Goal: Find specific page/section: Find specific page/section

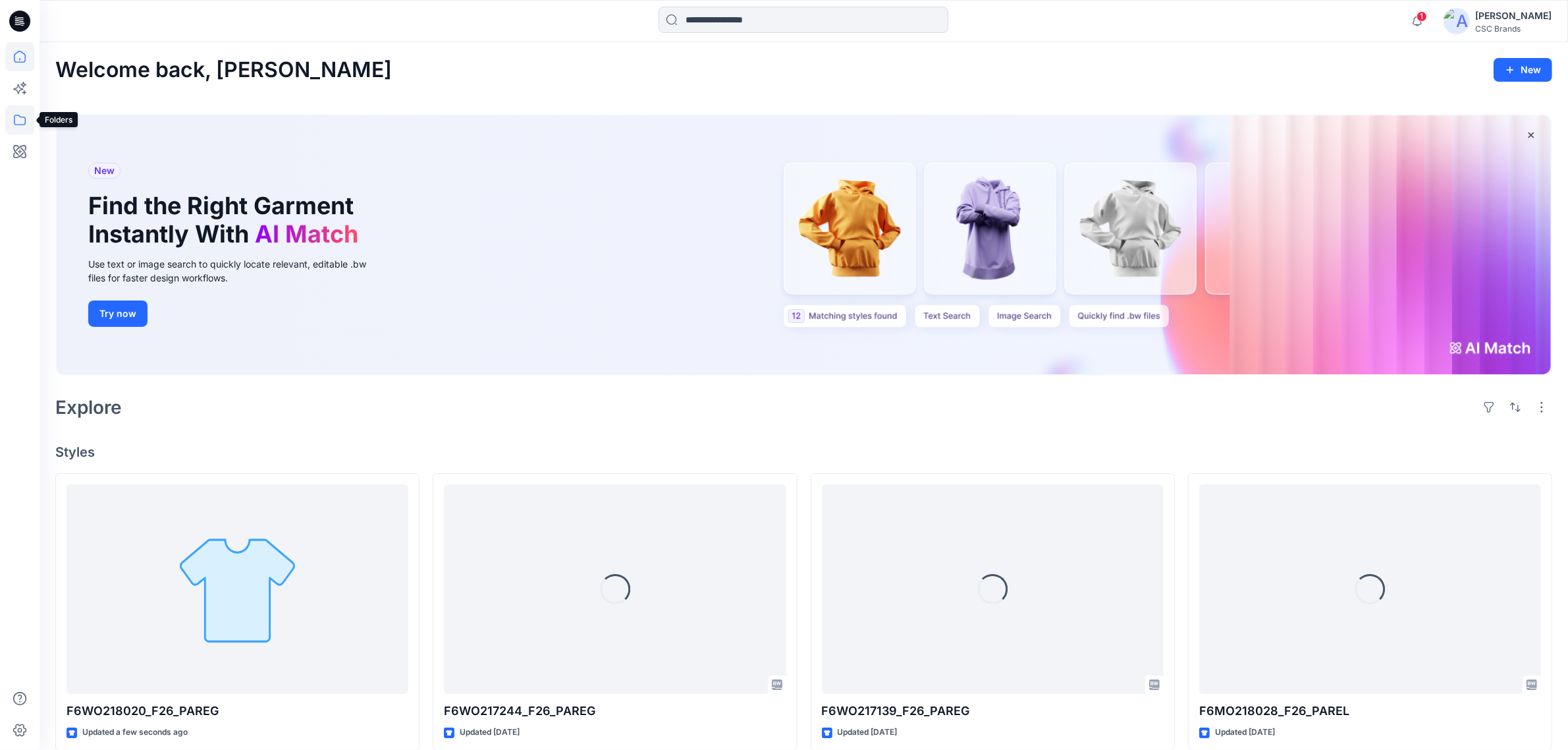
click at [23, 122] on icon at bounding box center [20, 119] width 29 height 29
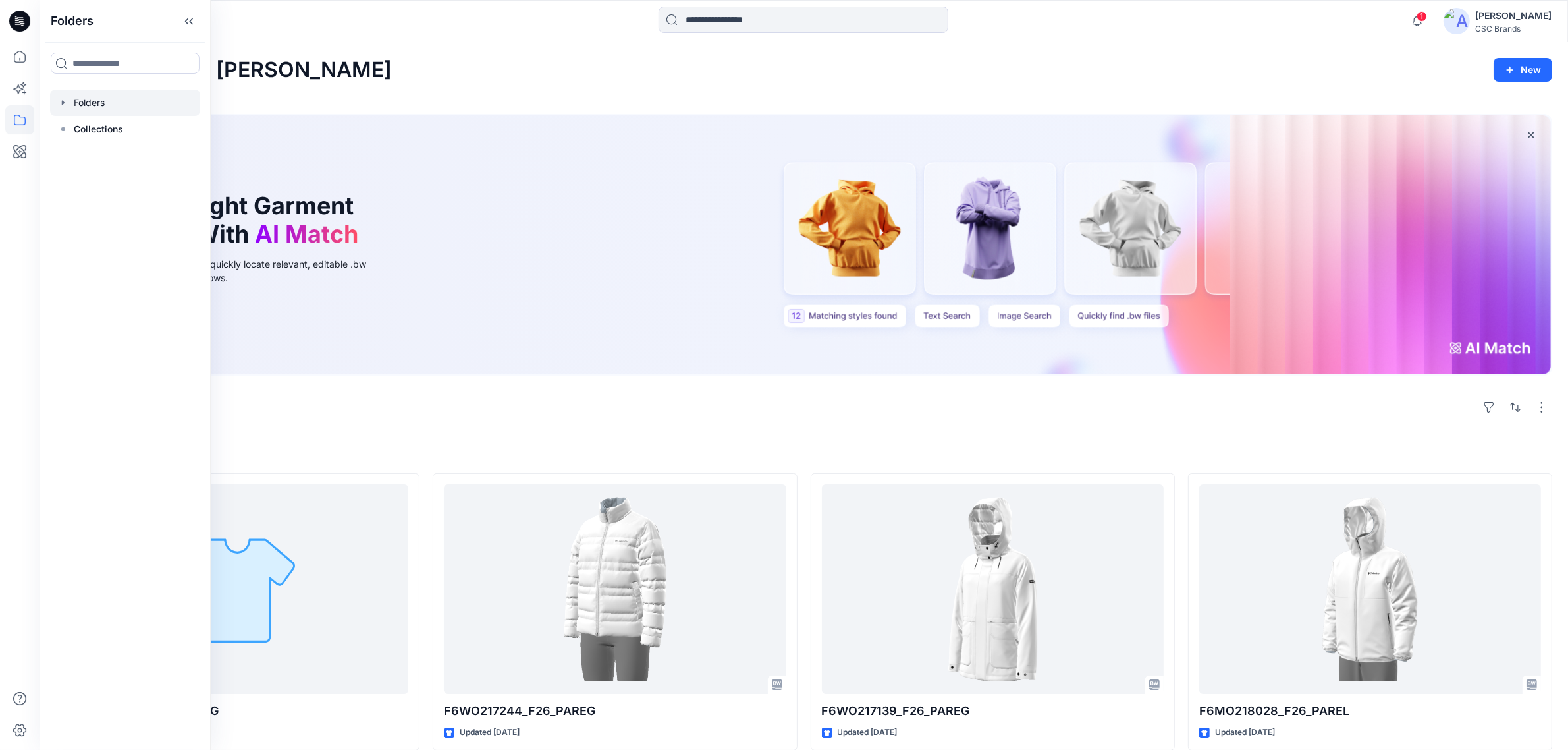
click at [64, 104] on icon "button" at bounding box center [63, 102] width 11 height 11
click at [77, 133] on icon "button" at bounding box center [75, 129] width 11 height 11
click at [137, 185] on p "F26 Development" at bounding box center [138, 182] width 77 height 16
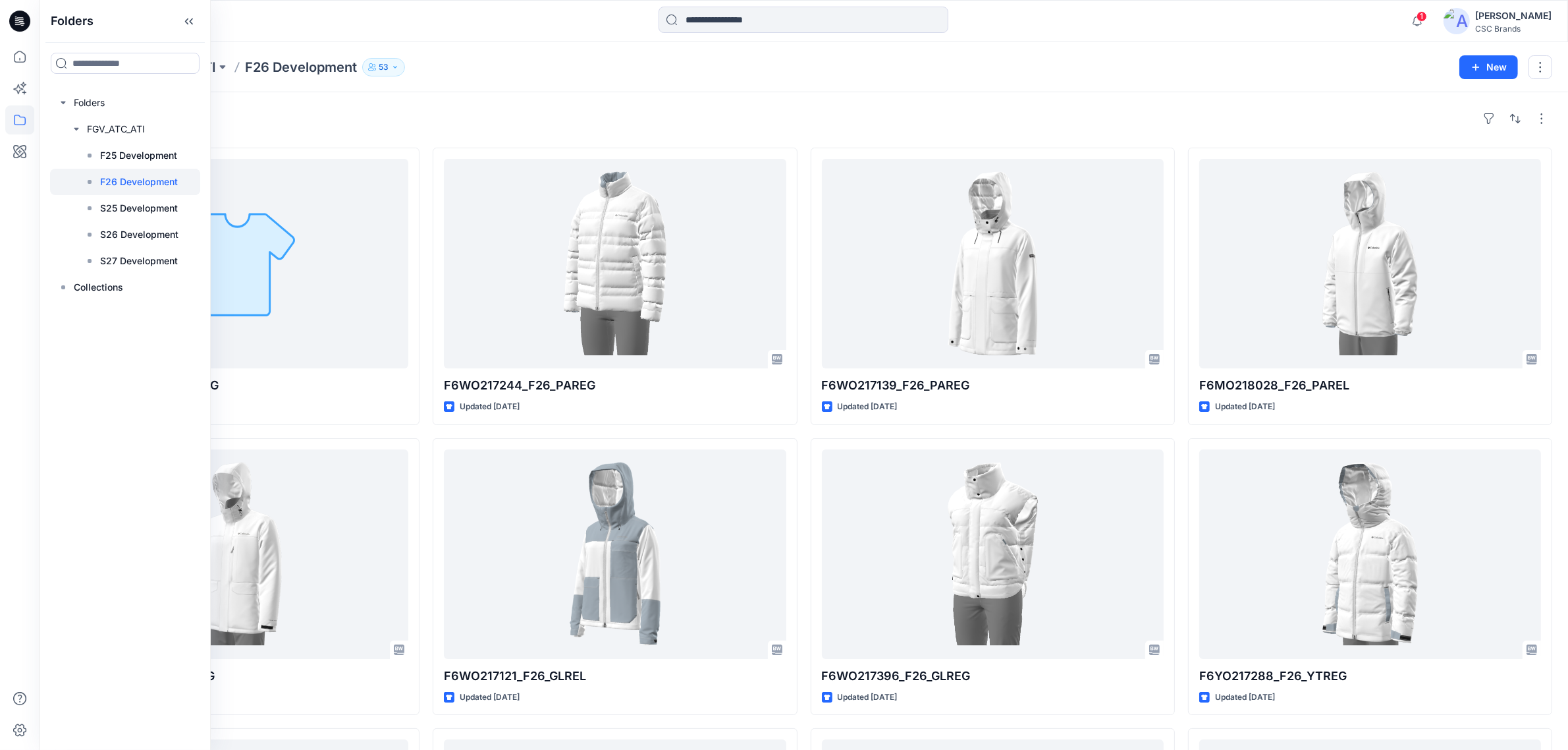
click at [795, 118] on div "Styles" at bounding box center [804, 118] width 1497 height 21
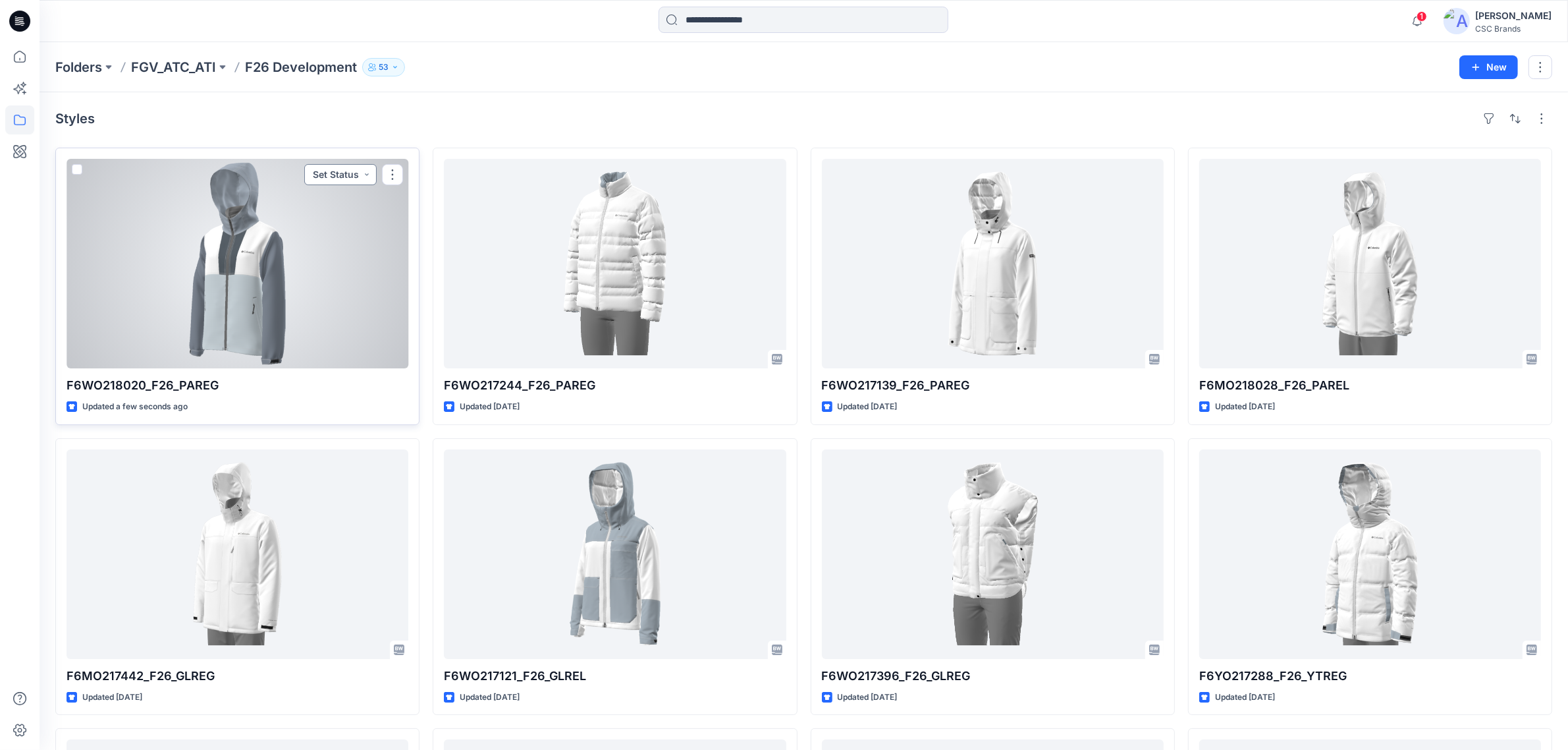
click at [325, 172] on button "Set Status" at bounding box center [341, 175] width 73 height 21
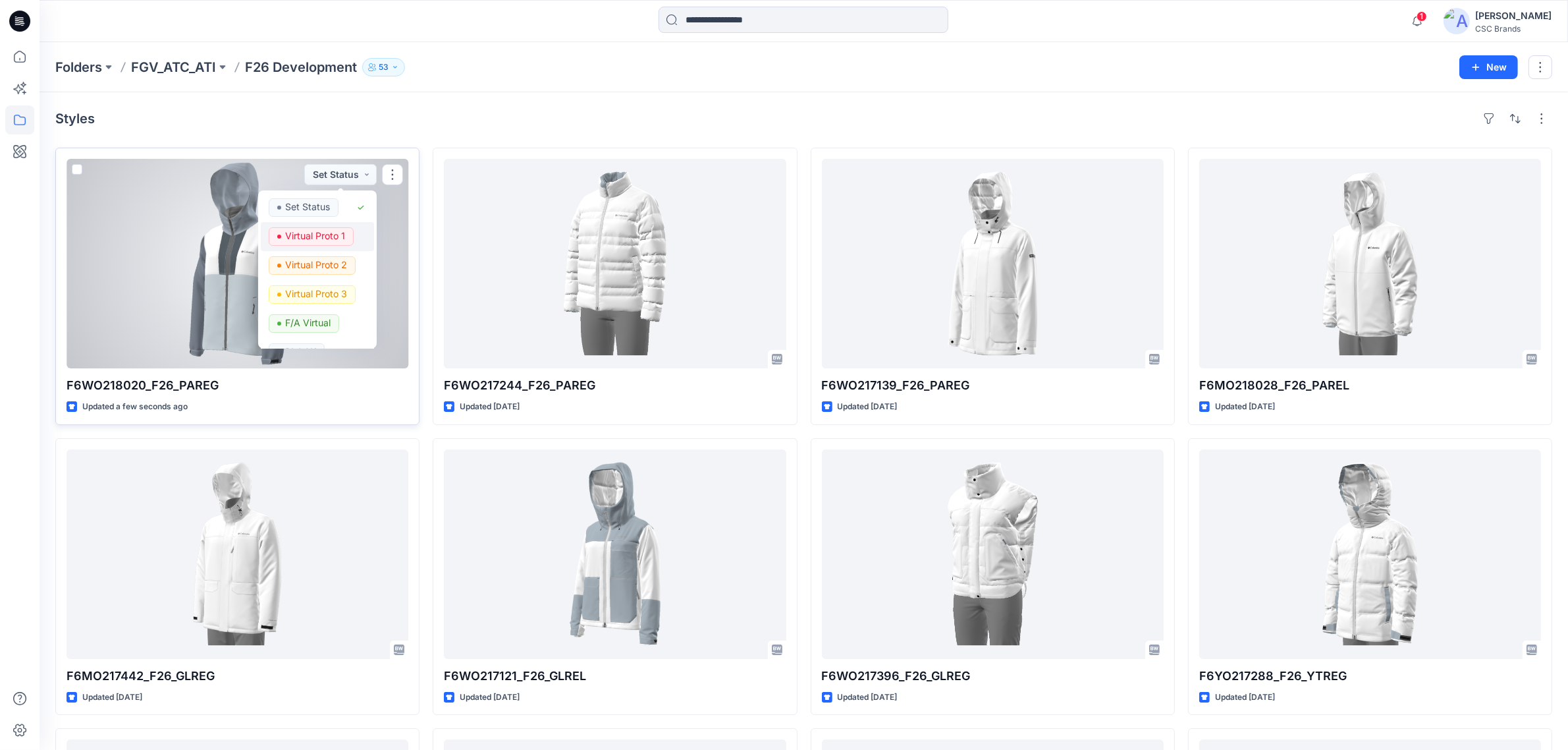
click at [330, 241] on p "Virtual Proto 1" at bounding box center [315, 236] width 60 height 17
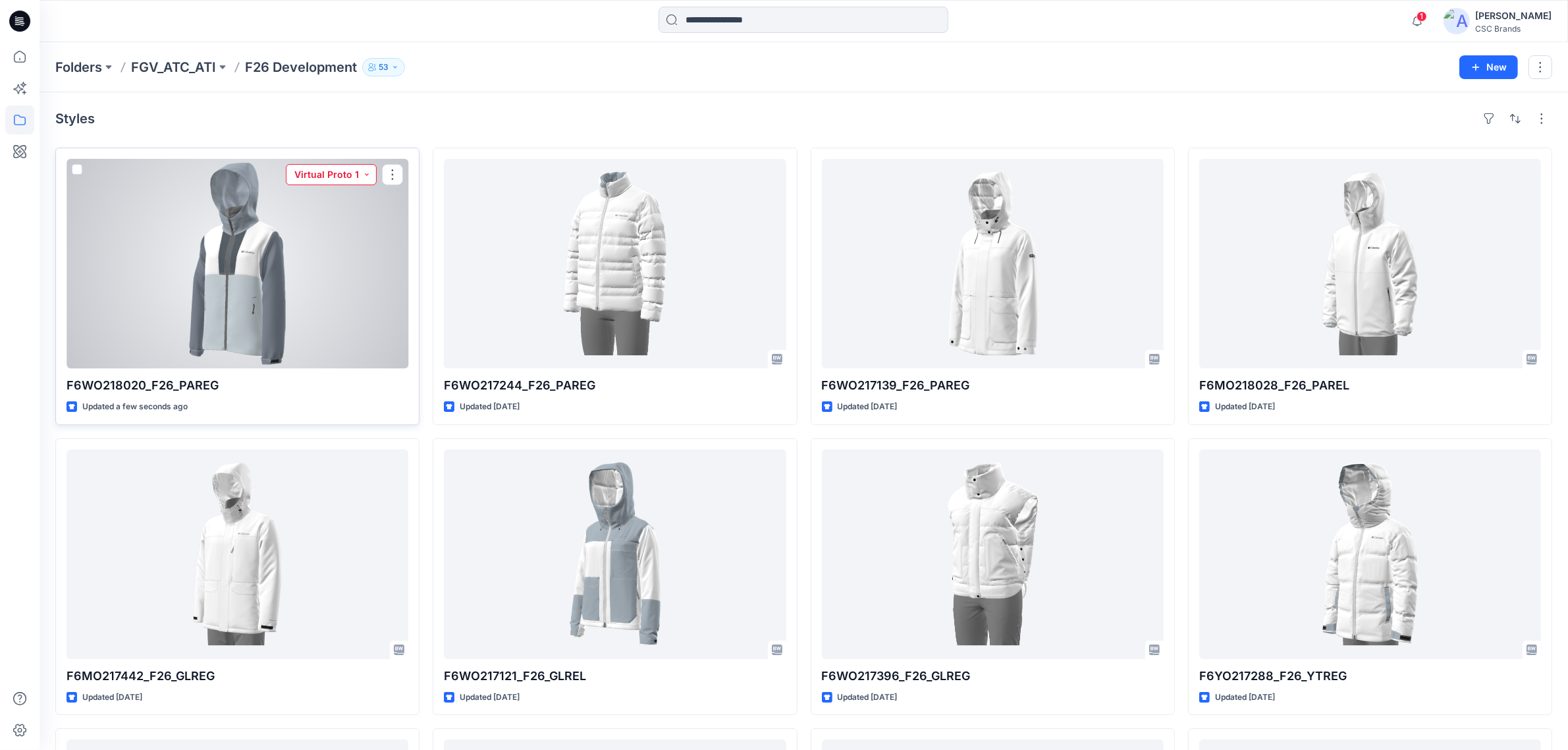
click at [343, 171] on button "Virtual Proto 1" at bounding box center [330, 175] width 91 height 21
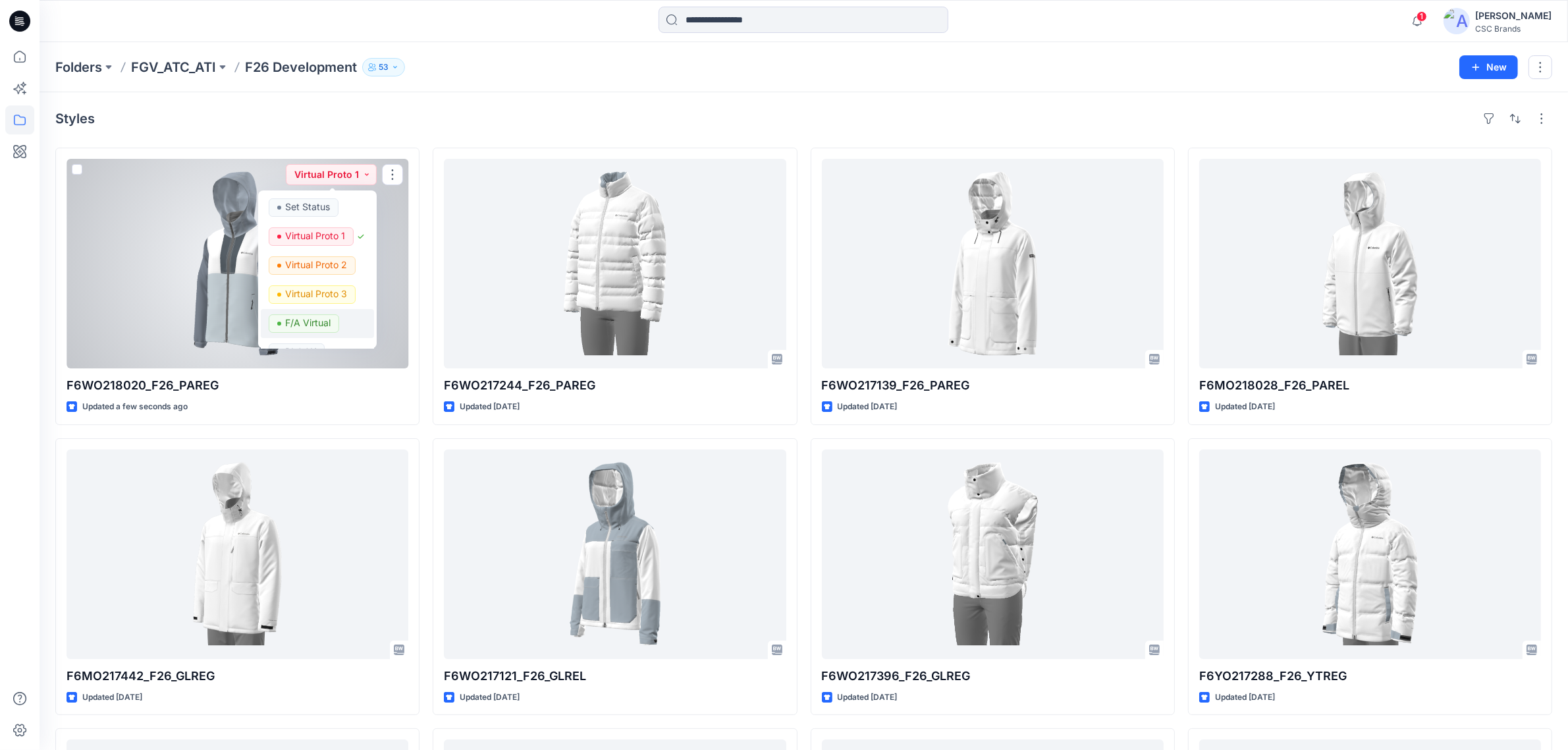
click at [320, 322] on p "F/A Virtual" at bounding box center [308, 323] width 46 height 17
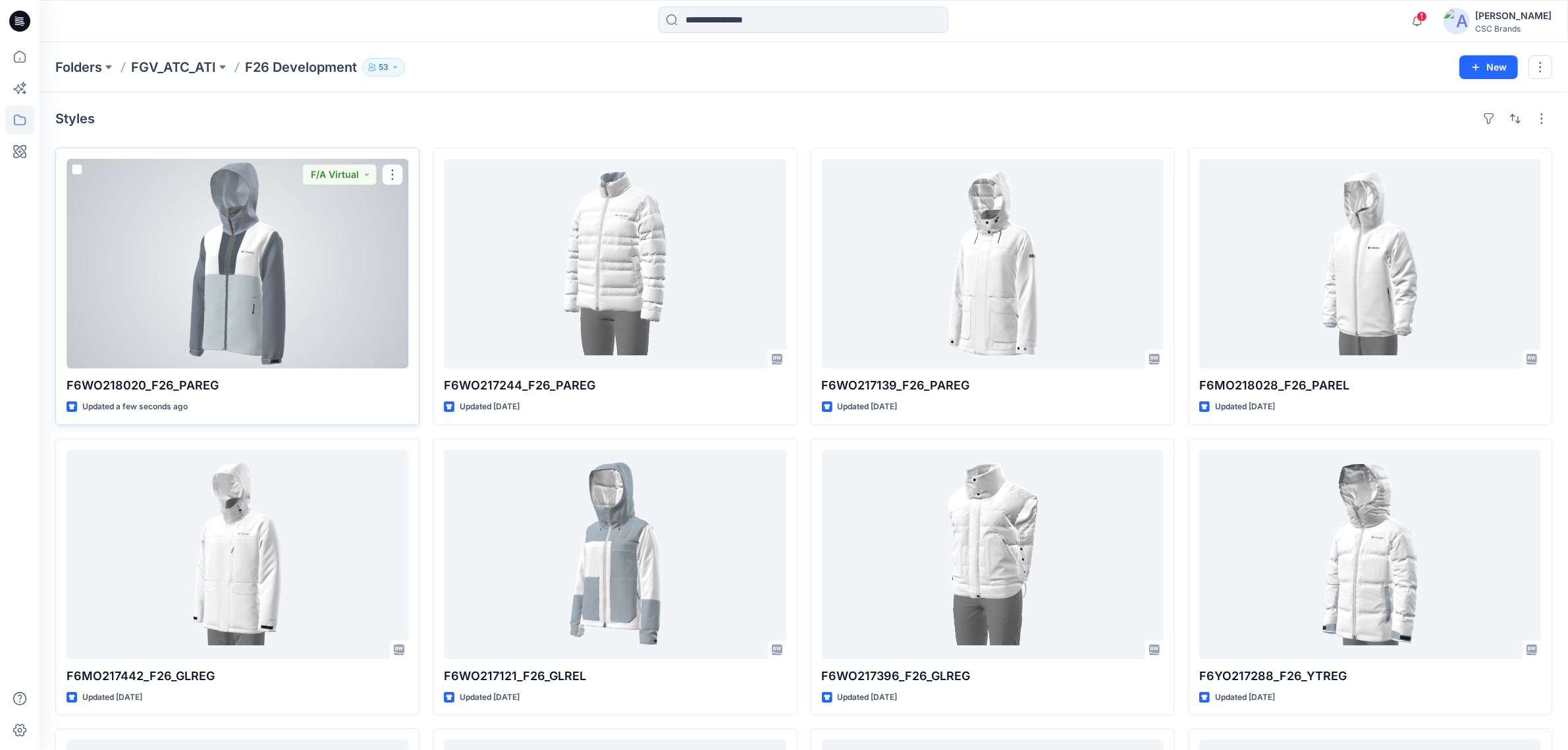
click at [230, 316] on div at bounding box center [238, 263] width 342 height 209
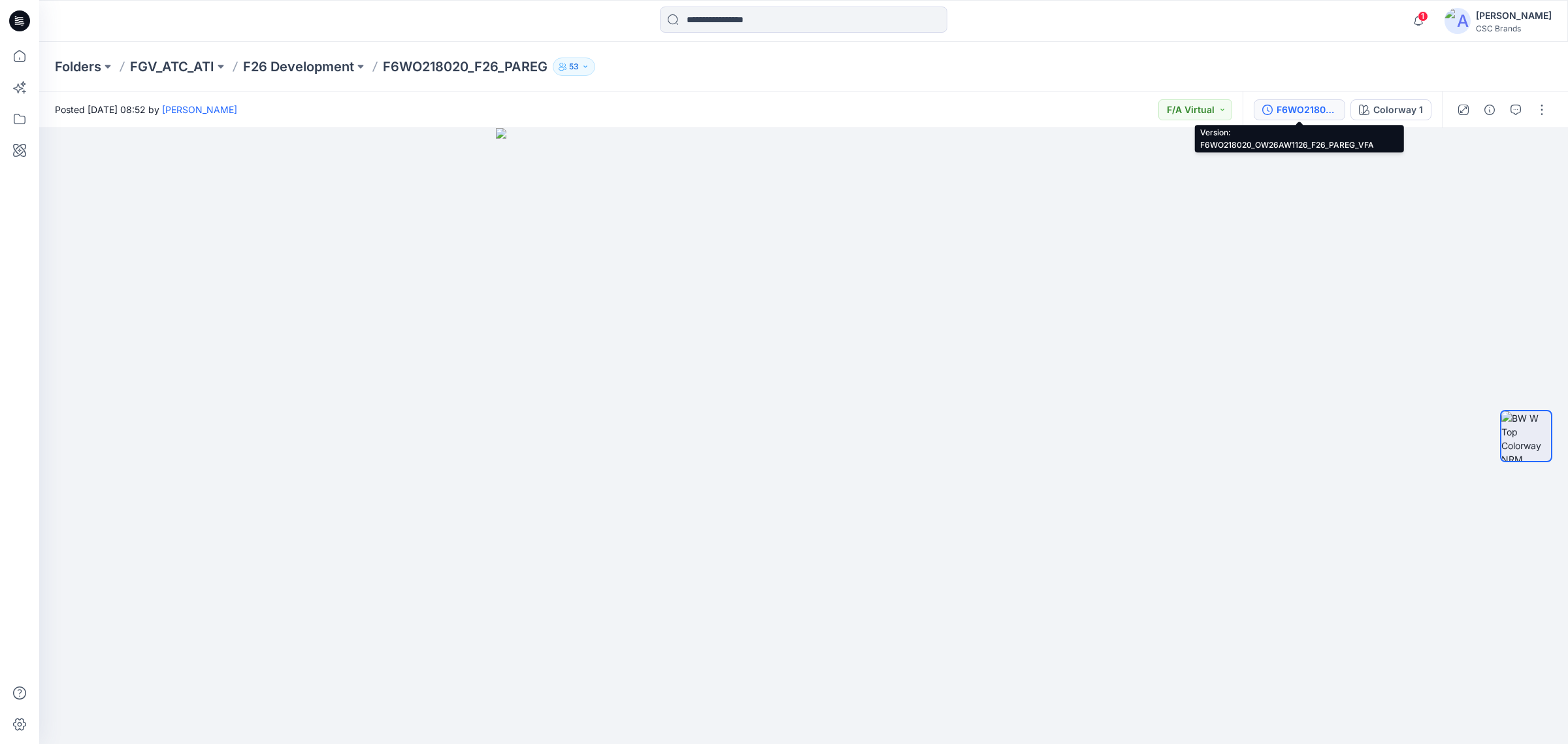
click at [1324, 113] on div "F6WO218020_OW26AW1126_F26_PAREG_VFA" at bounding box center [1307, 109] width 60 height 14
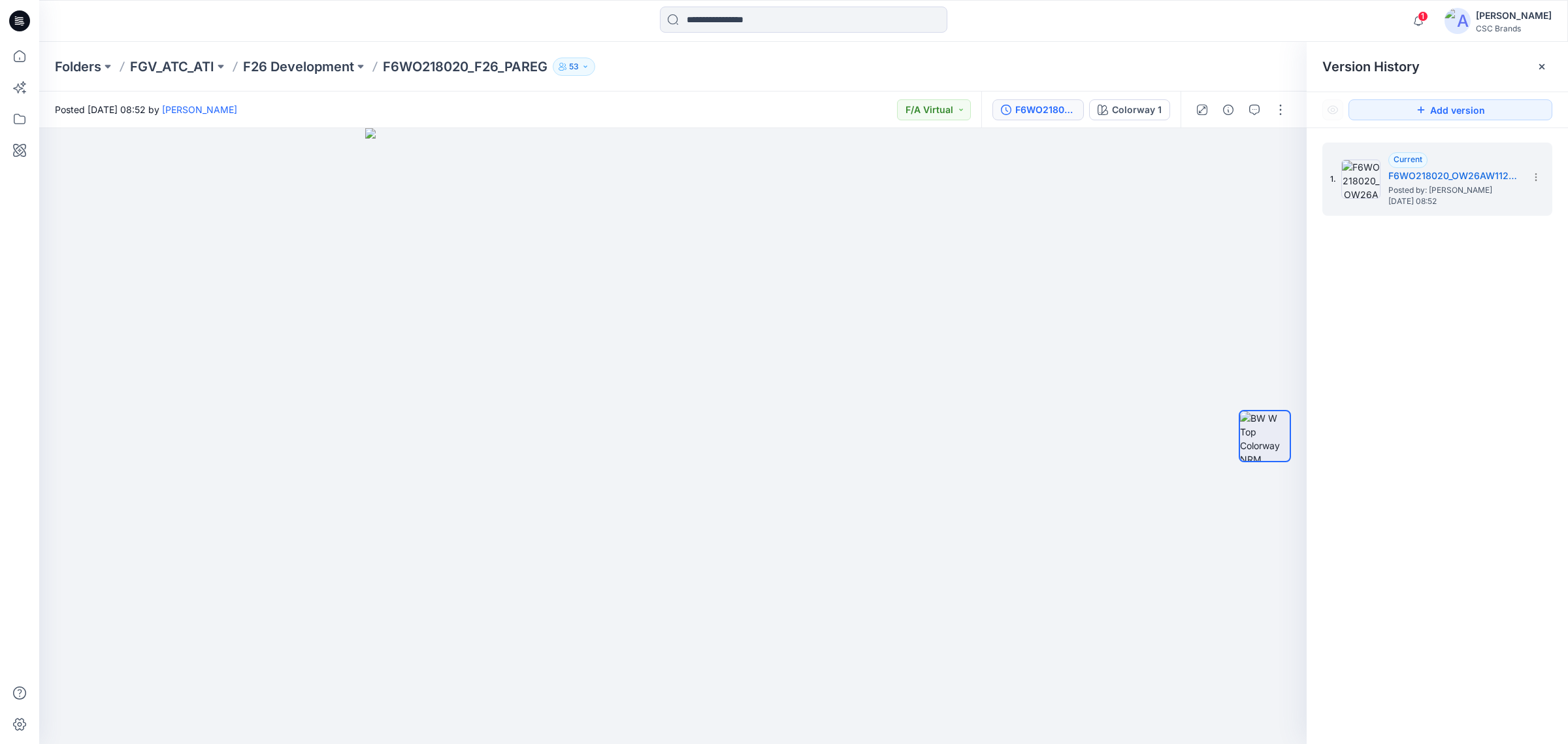
click at [1060, 59] on div "Folders FGV_ATC_ATI F26 Development F6WO218020_F26_PAREG 53" at bounding box center [752, 66] width 1396 height 18
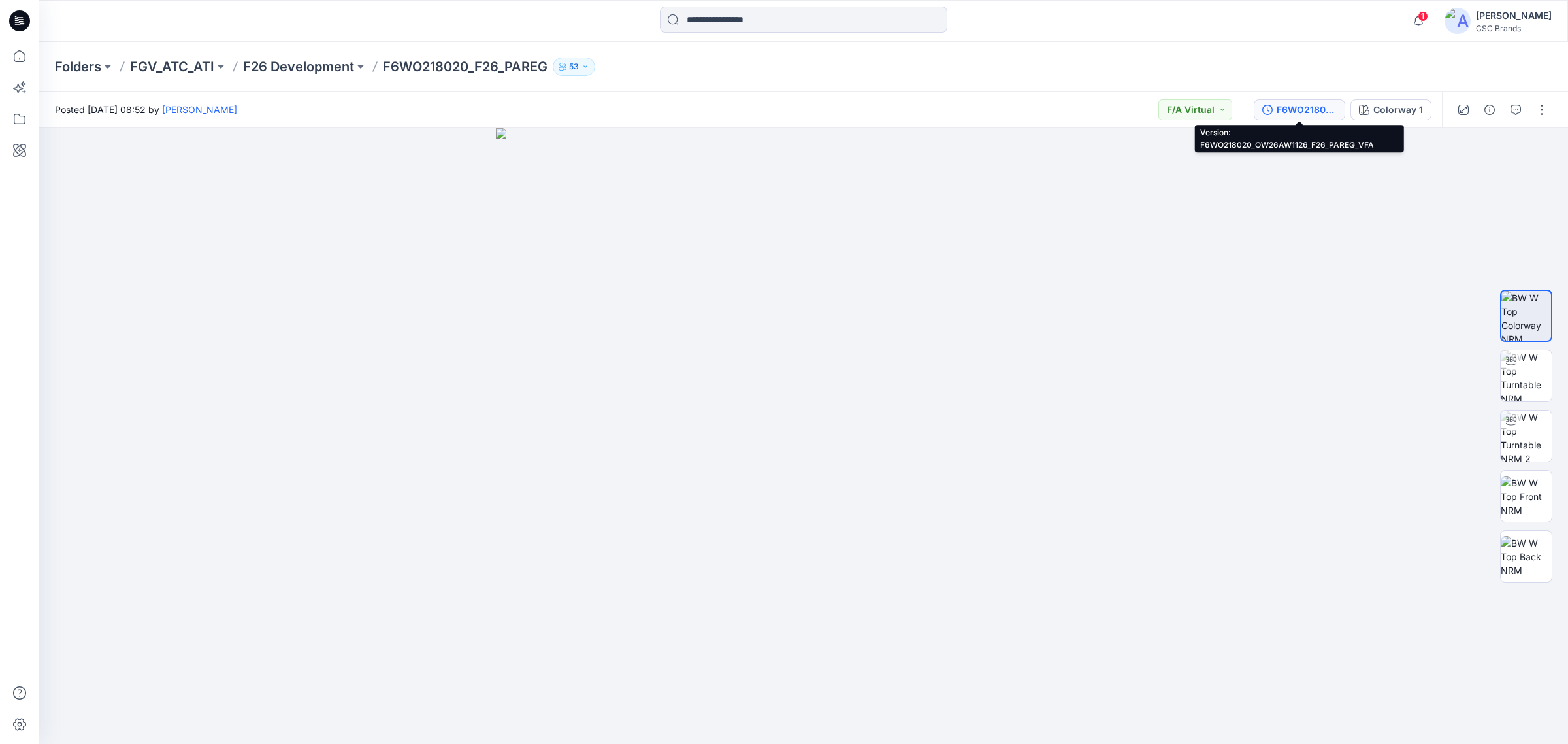
click at [1294, 104] on div "F6WO218020_OW26AW1126_F26_PAREG_VFA" at bounding box center [1307, 109] width 60 height 14
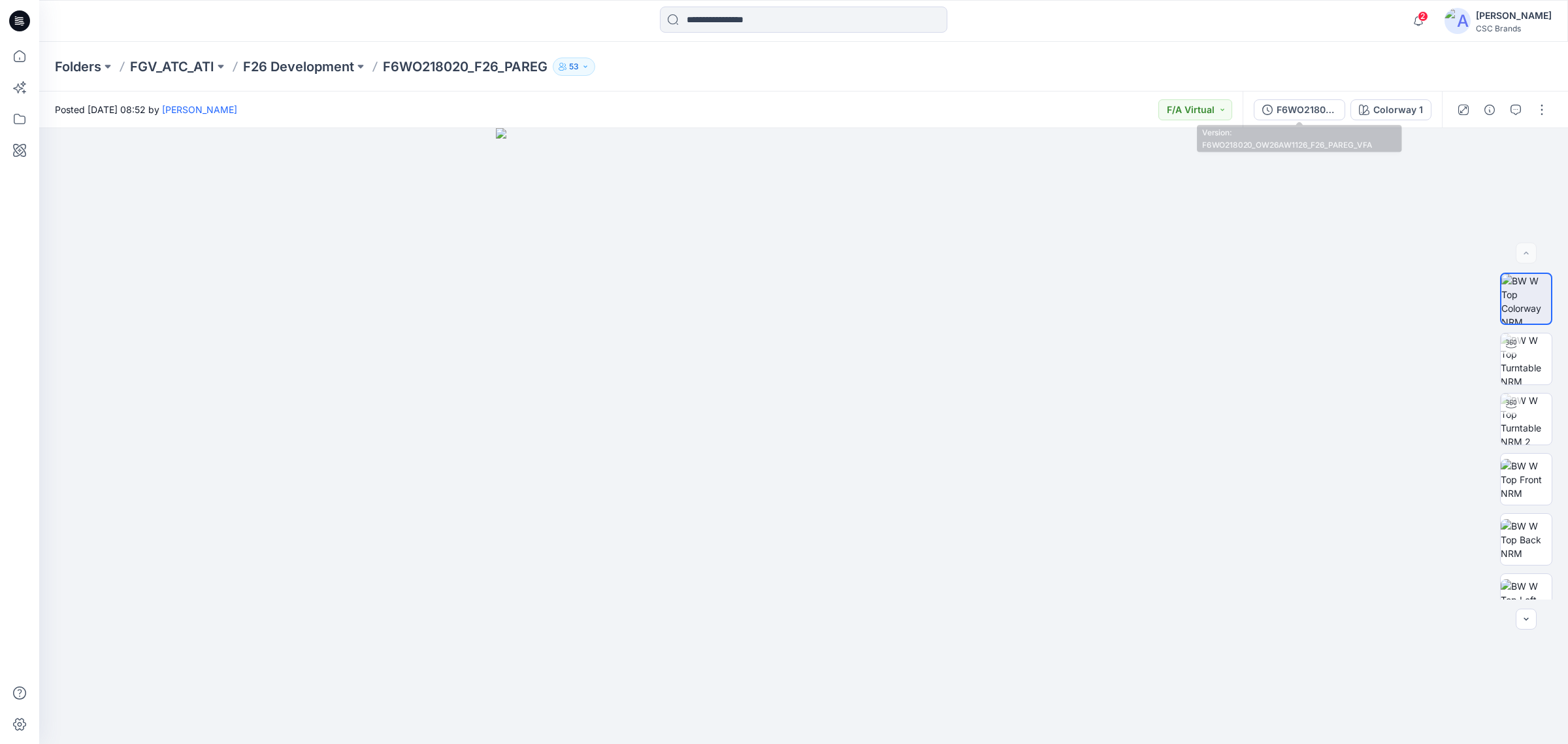
drag, startPoint x: 1308, startPoint y: 104, endPoint x: 1342, endPoint y: 149, distance: 56.4
click at [1308, 104] on div "F6WO218020_OW26AW1126_F26_PAREG_VFA" at bounding box center [1307, 109] width 60 height 14
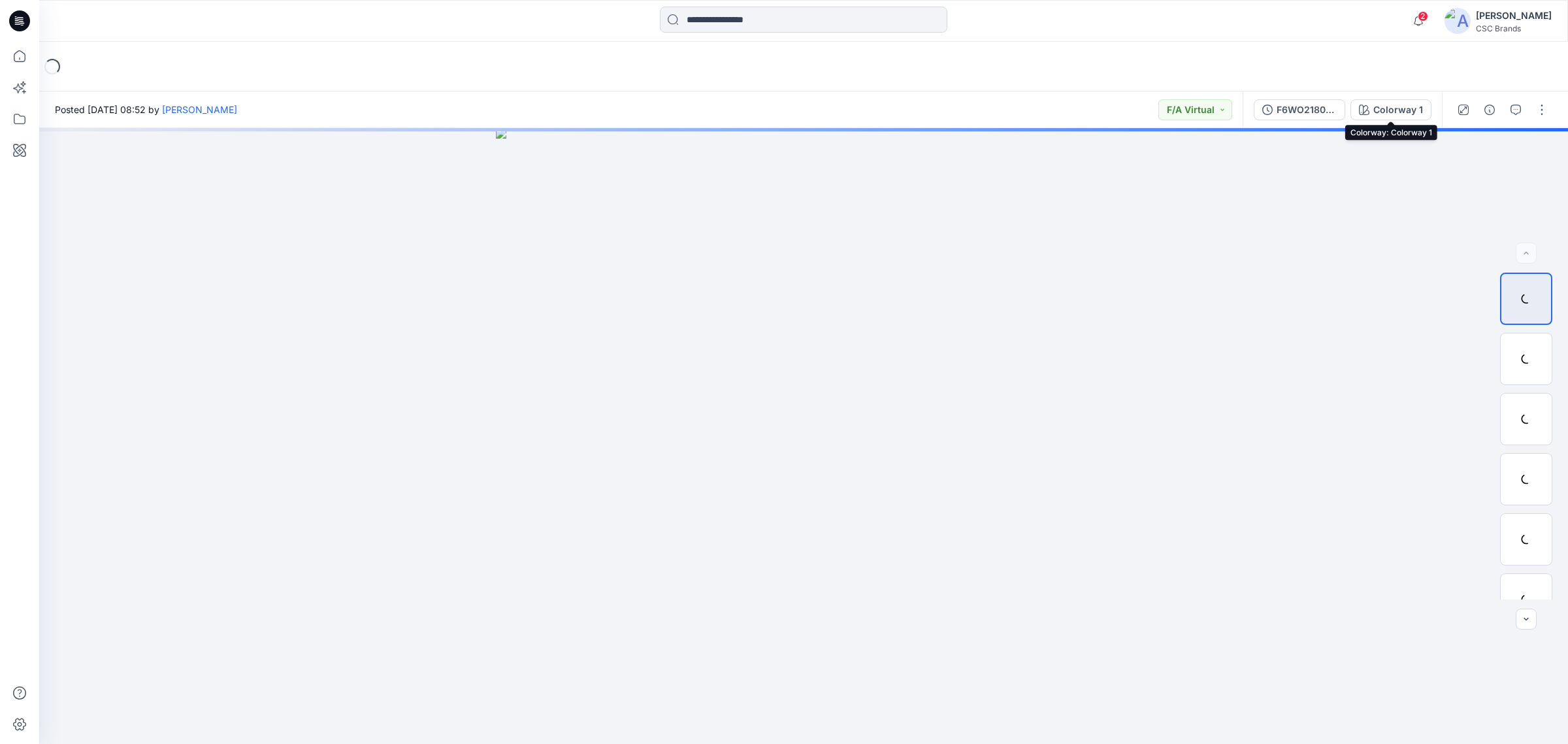
click at [1320, 105] on div "F6WO218020_OW26AW1126_F26_PAREG_VFA" at bounding box center [1307, 109] width 60 height 14
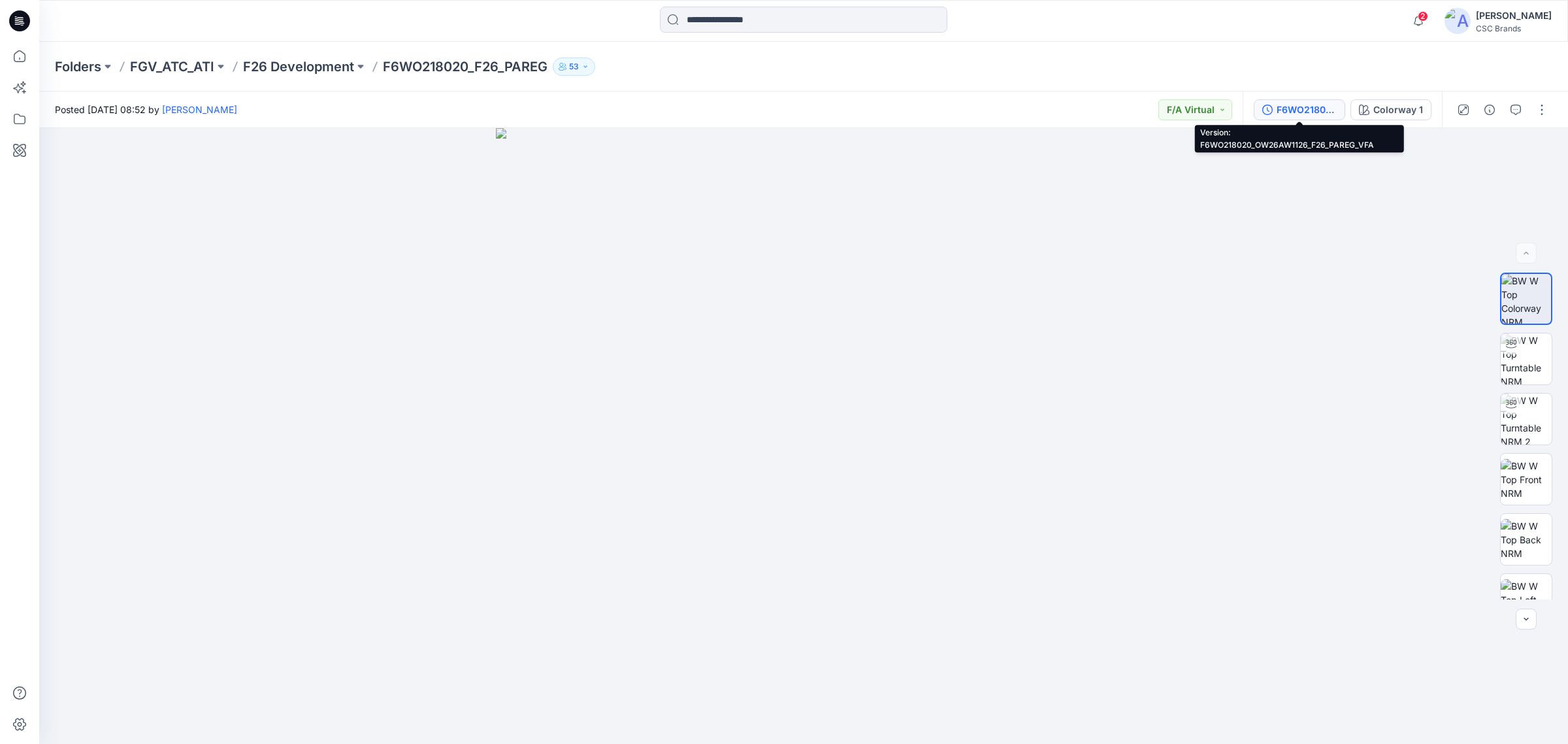
click at [1308, 102] on div "F6WO218020_OW26AW1126_F26_PAREG_VFA" at bounding box center [1307, 109] width 60 height 14
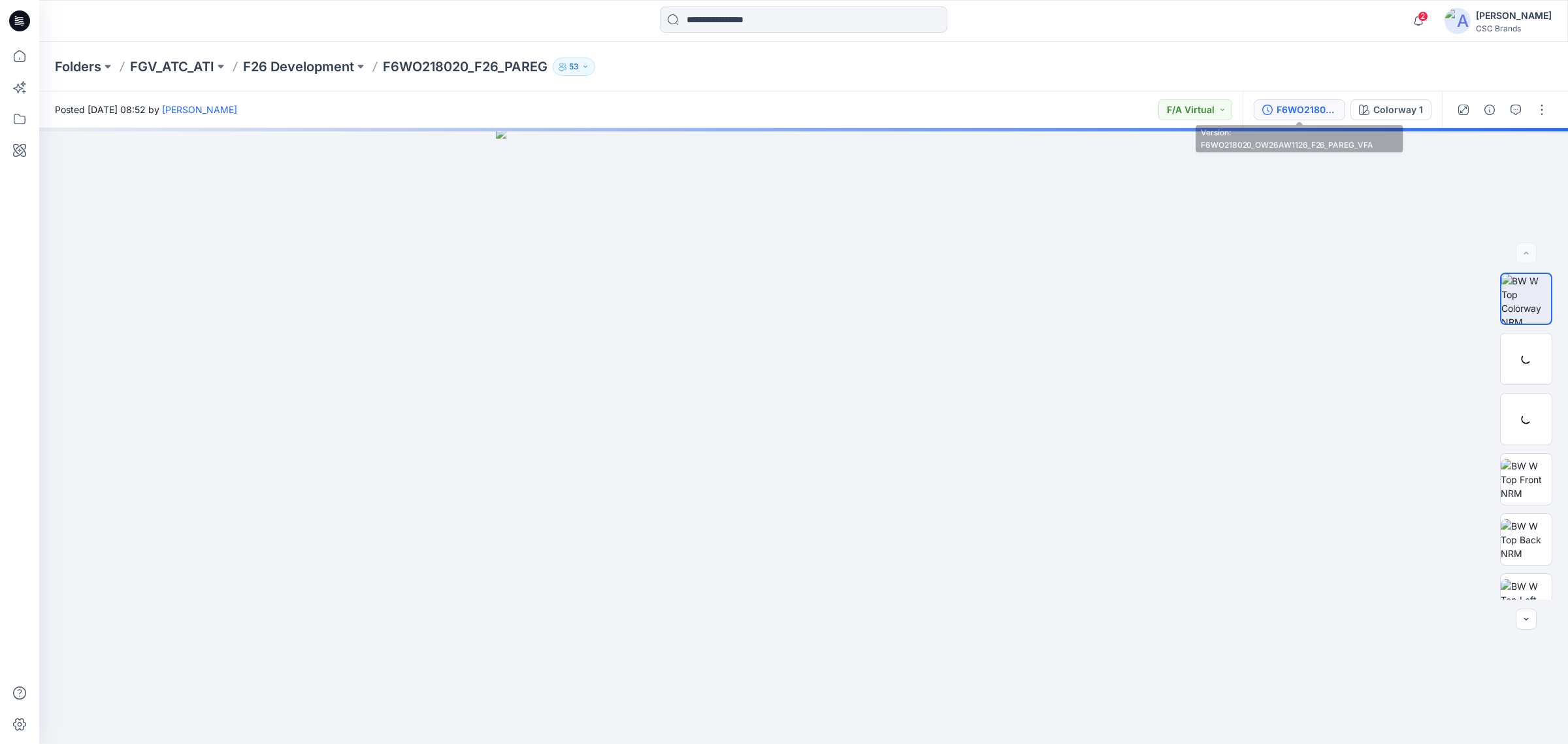
click at [1333, 113] on div "F6WO218020_OW26AW1126_F26_PAREG_VFA" at bounding box center [1307, 109] width 60 height 14
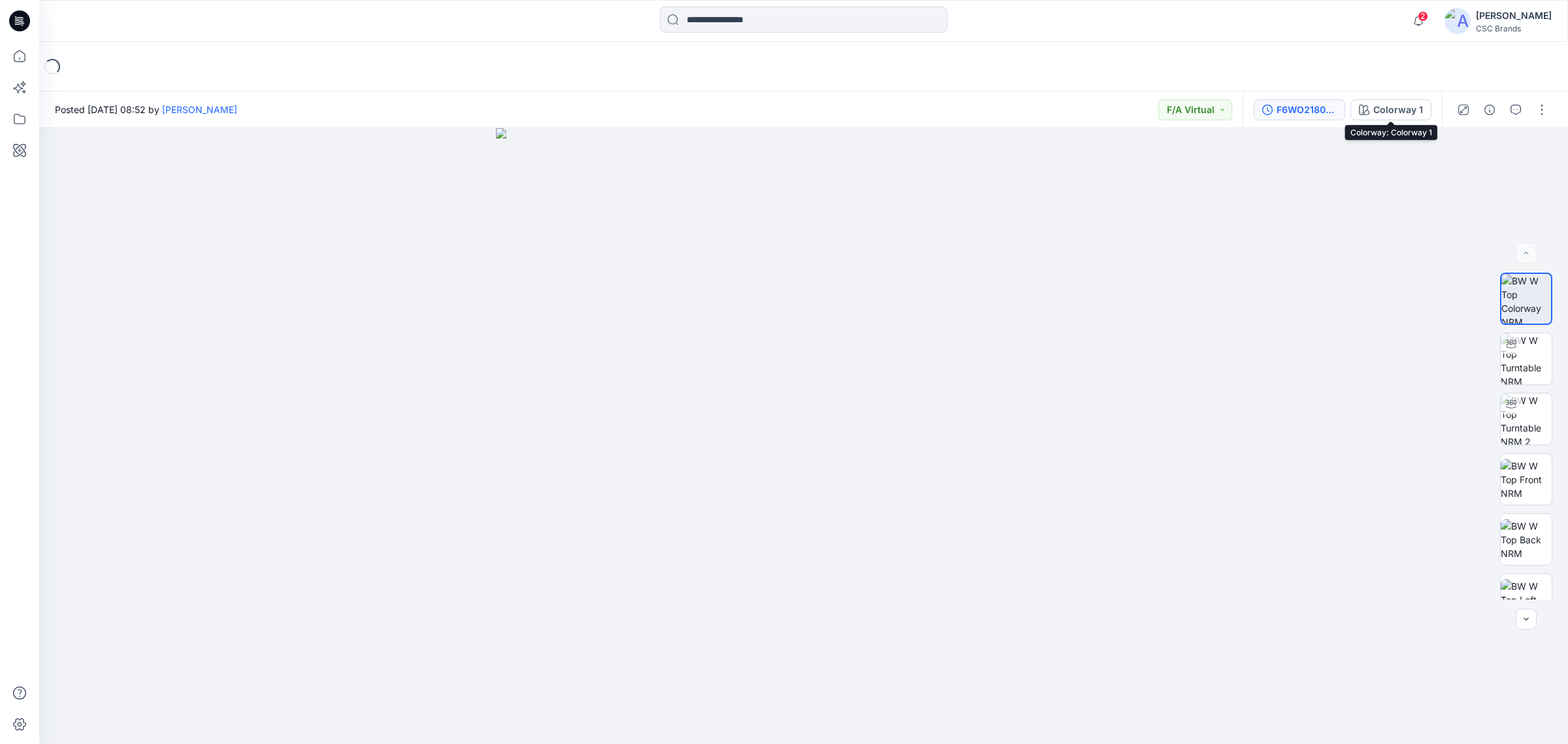
click at [1295, 117] on button "F6WO218020_OW26AW1126_F26_PAREG_VFA" at bounding box center [1300, 110] width 92 height 21
